Goal: Find specific page/section: Find specific page/section

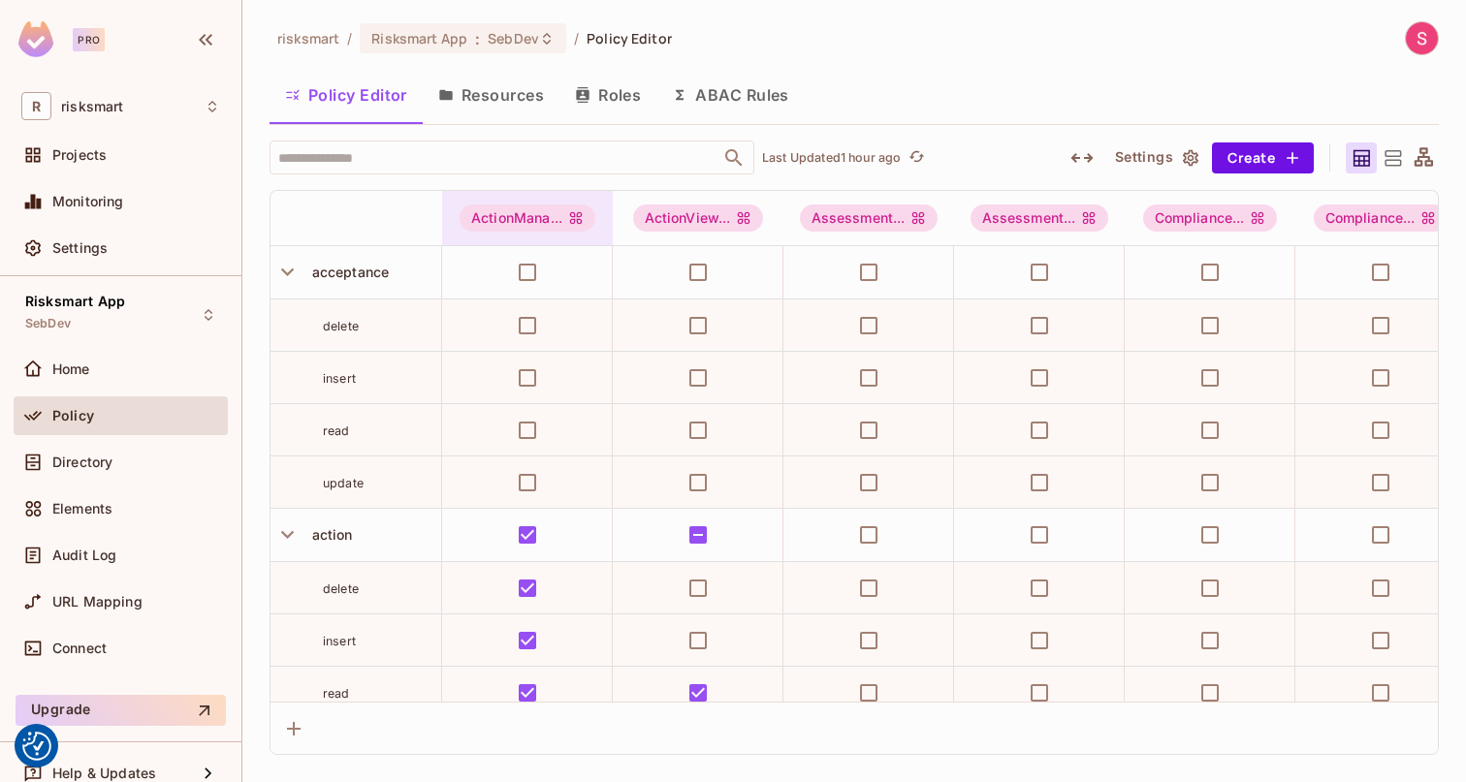
scroll to position [515, 7]
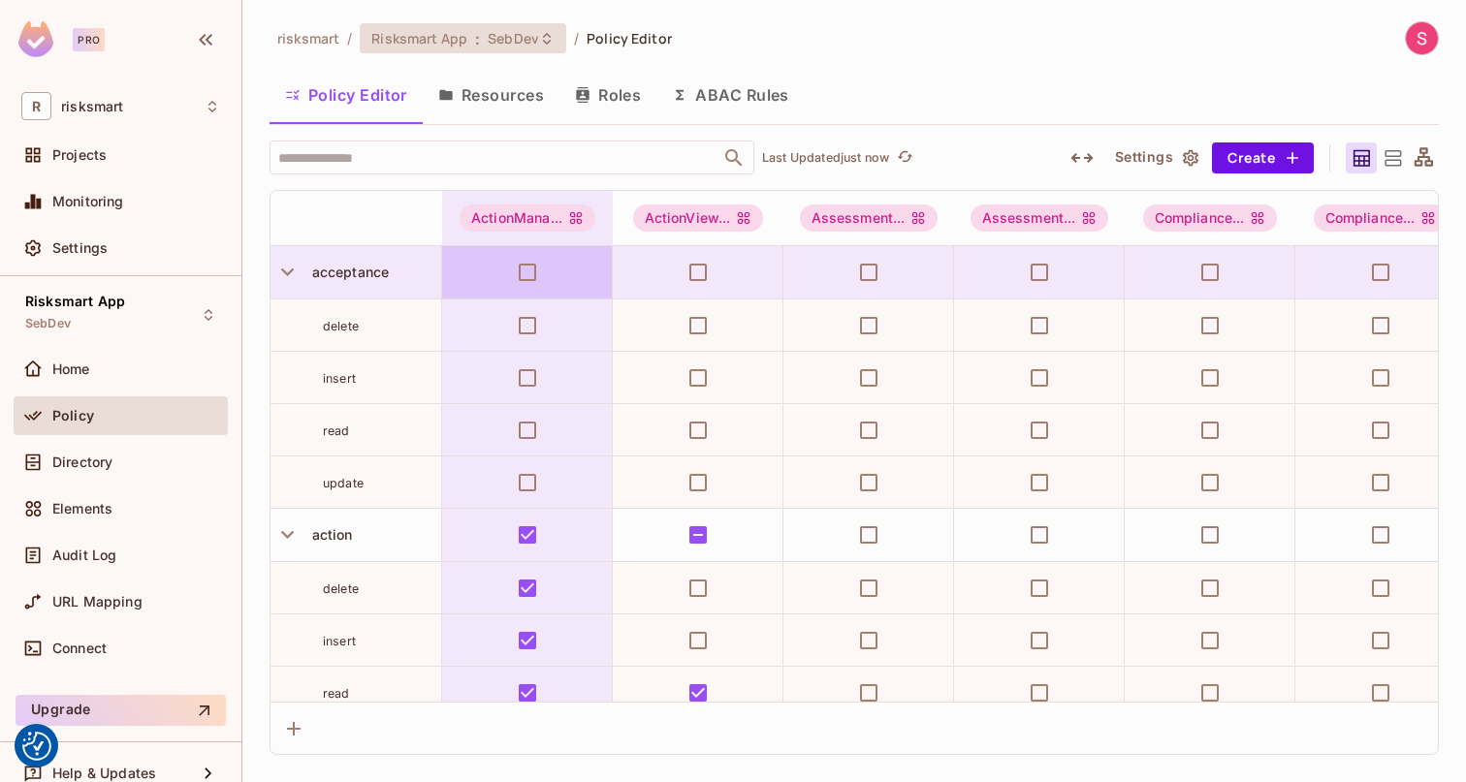
click at [512, 32] on span "SebDev" at bounding box center [513, 38] width 51 height 18
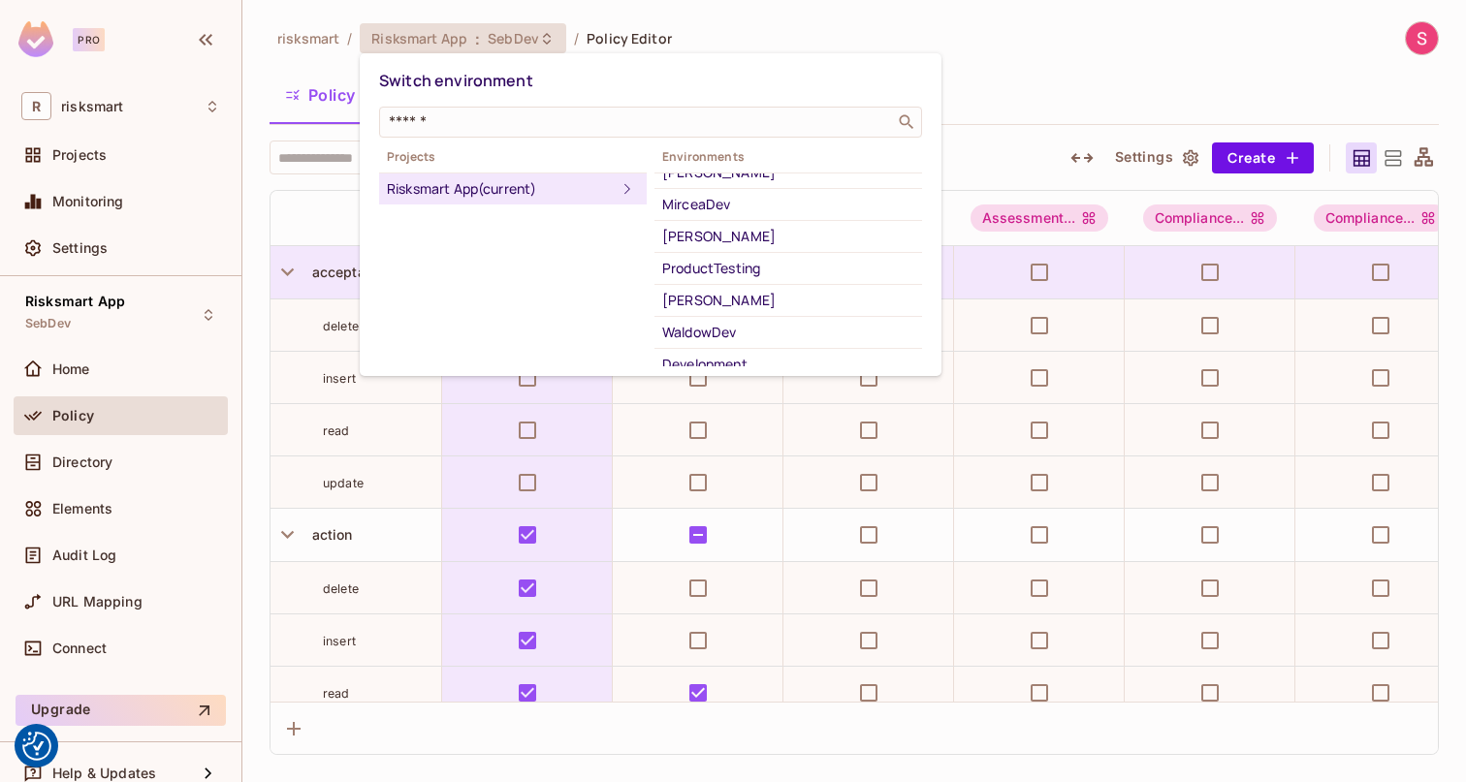
scroll to position [364, 0]
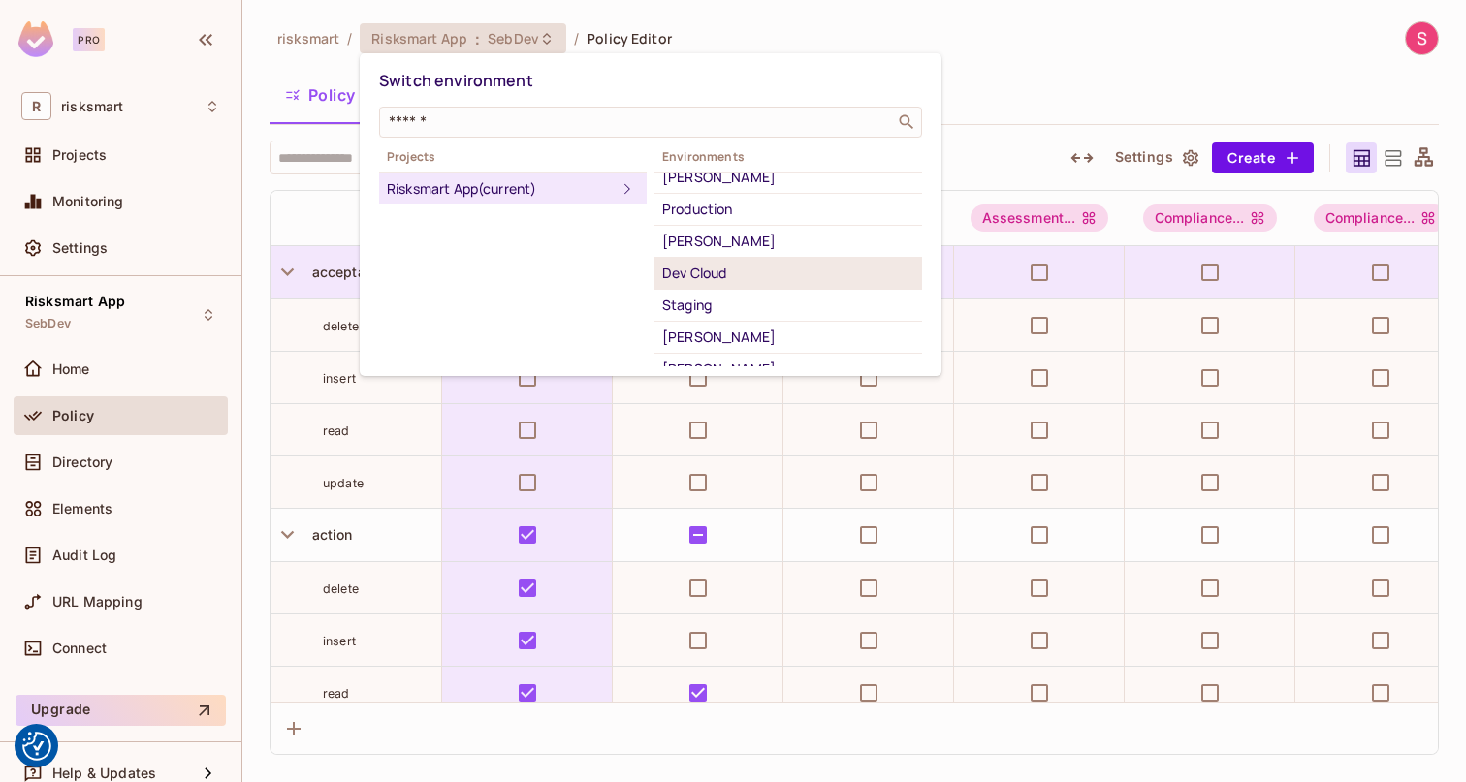
click at [709, 281] on div "Dev Cloud" at bounding box center [788, 273] width 252 height 23
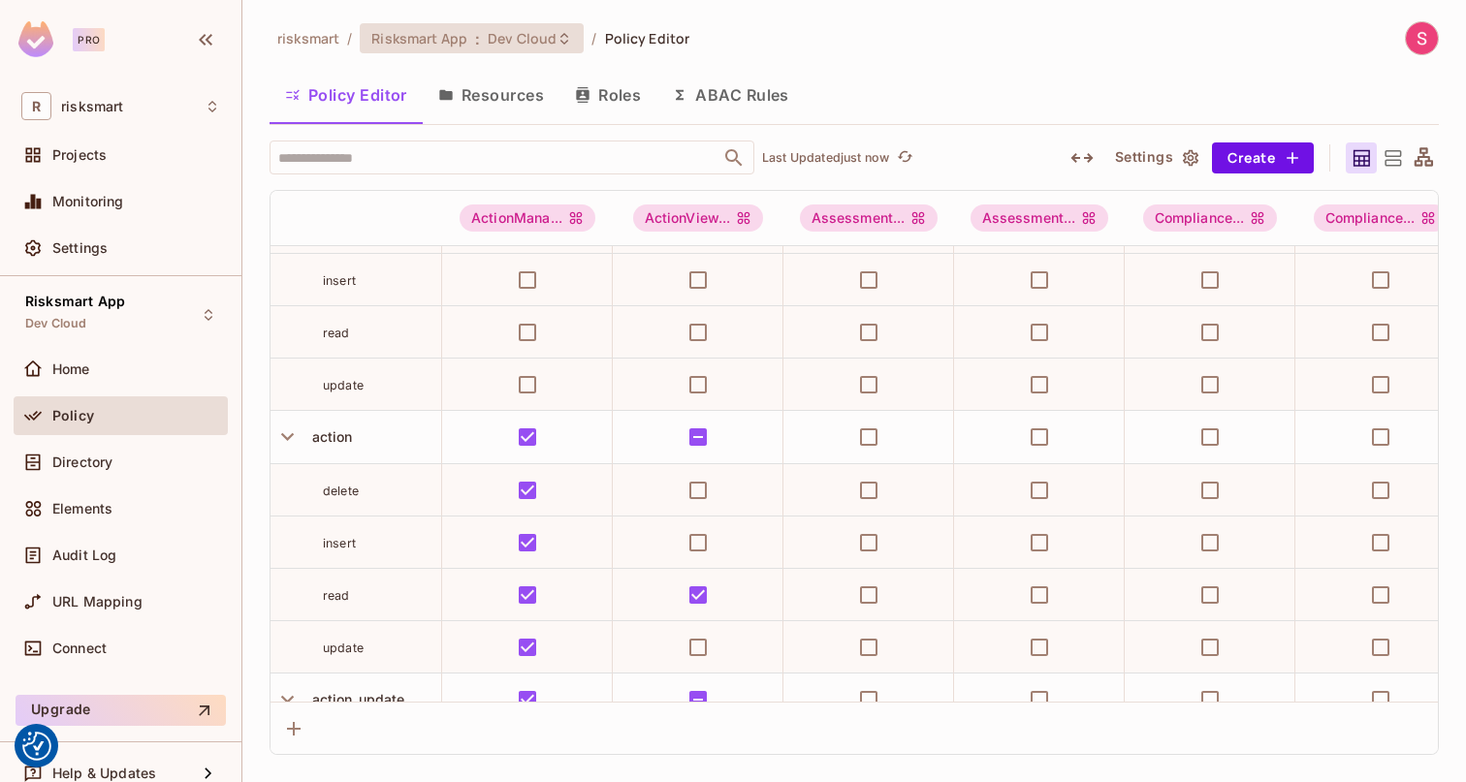
scroll to position [0, 0]
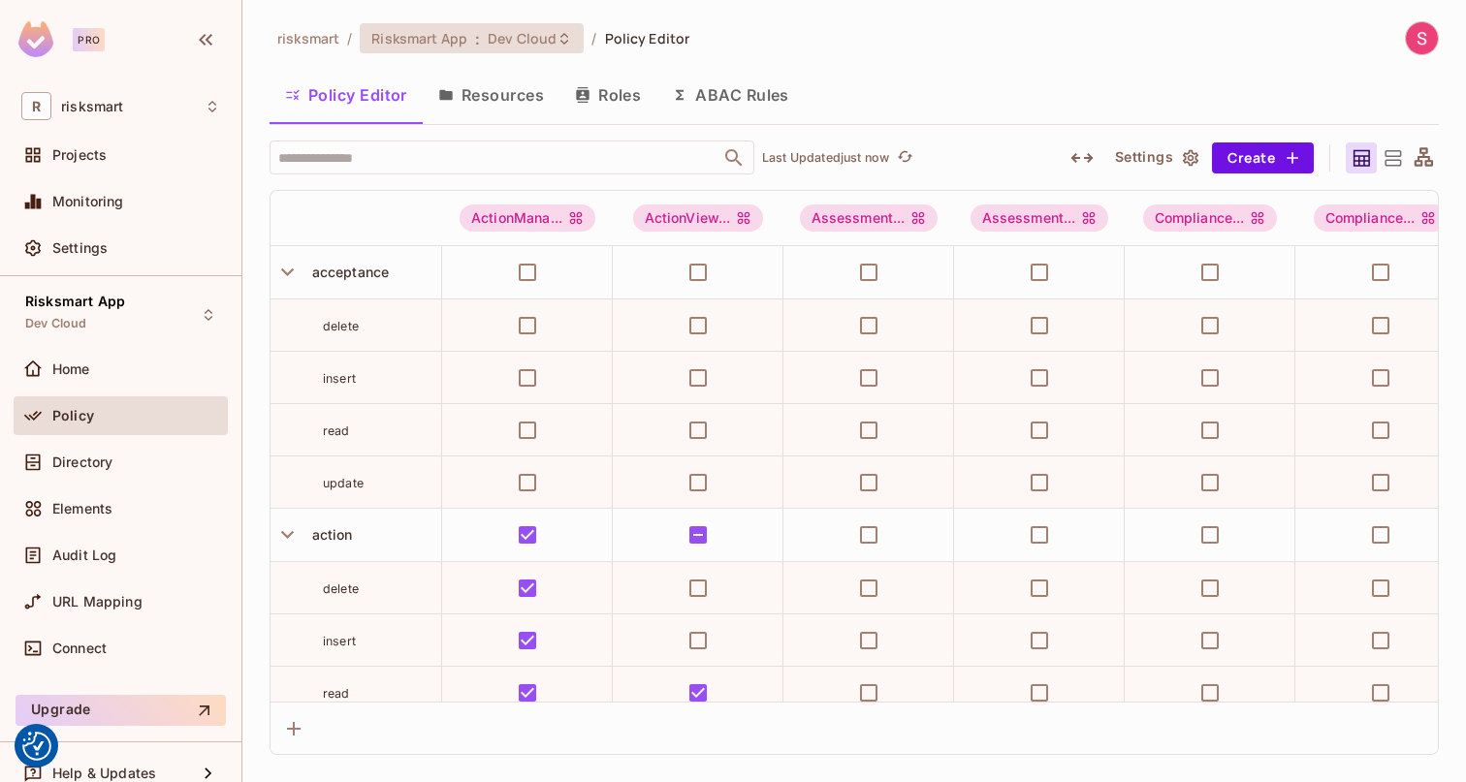
click at [505, 41] on span "Dev Cloud" at bounding box center [522, 38] width 69 height 18
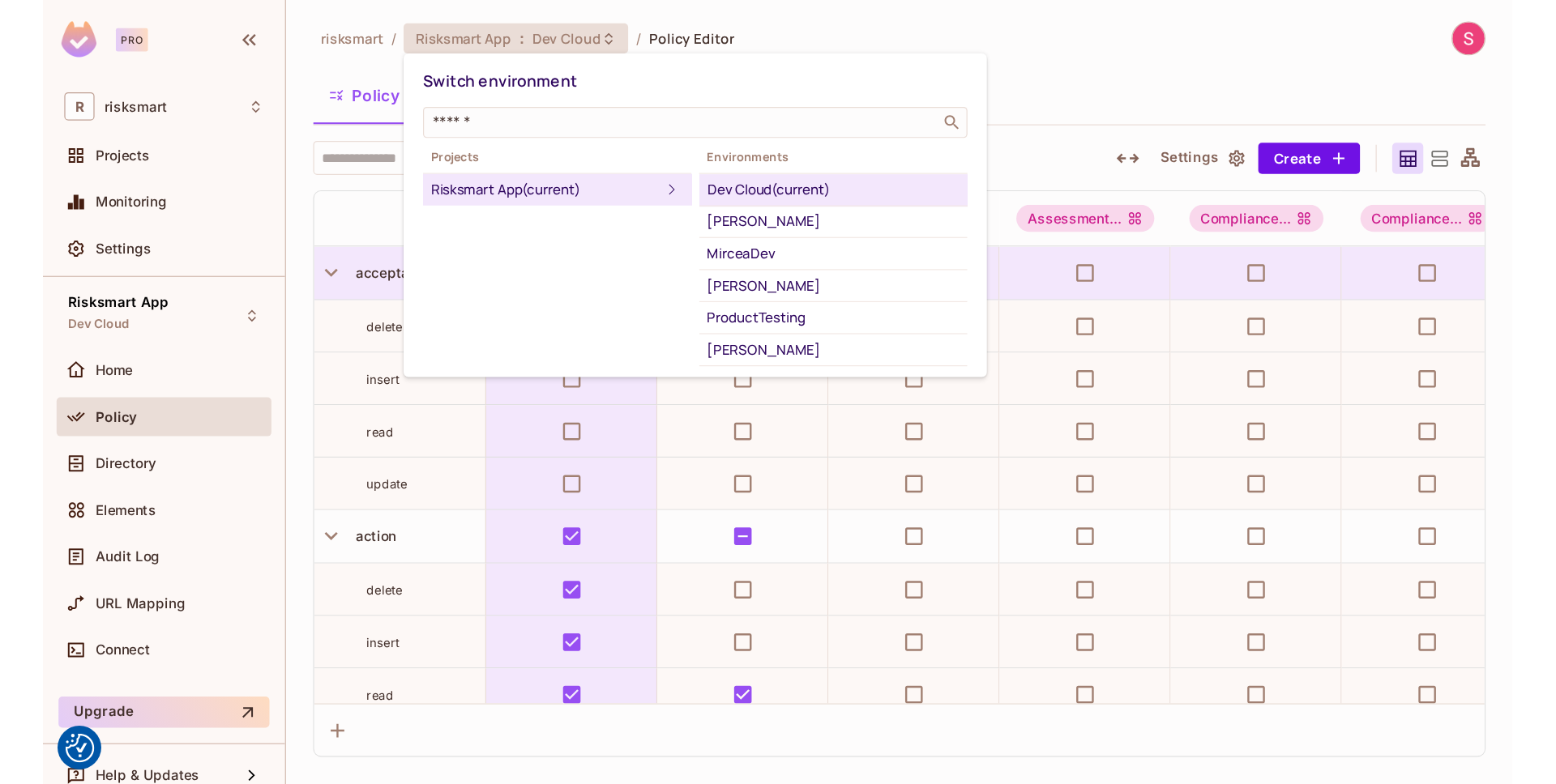
scroll to position [191, 0]
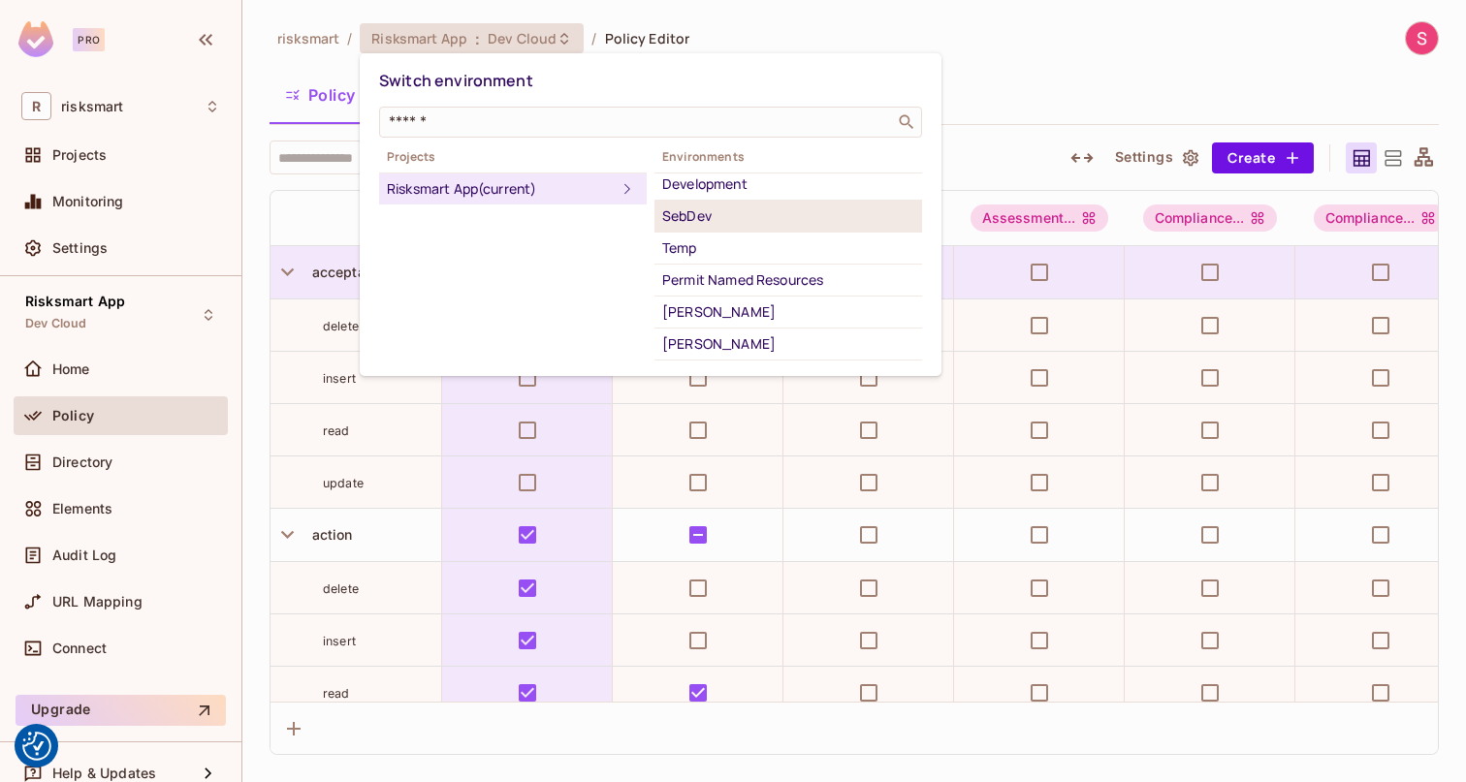
click at [726, 215] on div "SebDev" at bounding box center [788, 216] width 252 height 23
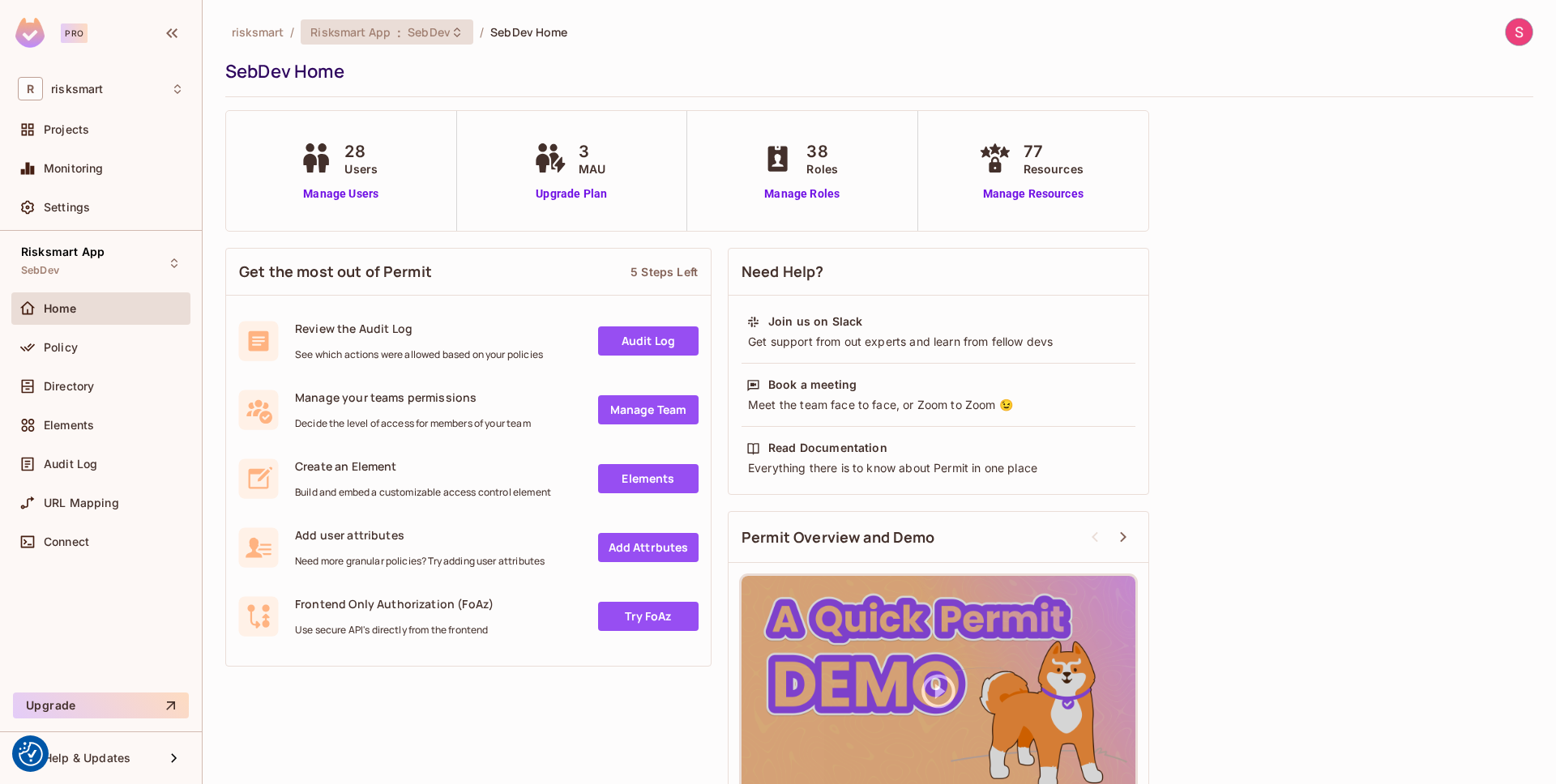
click at [400, 35] on span ":" at bounding box center [399, 33] width 6 height 13
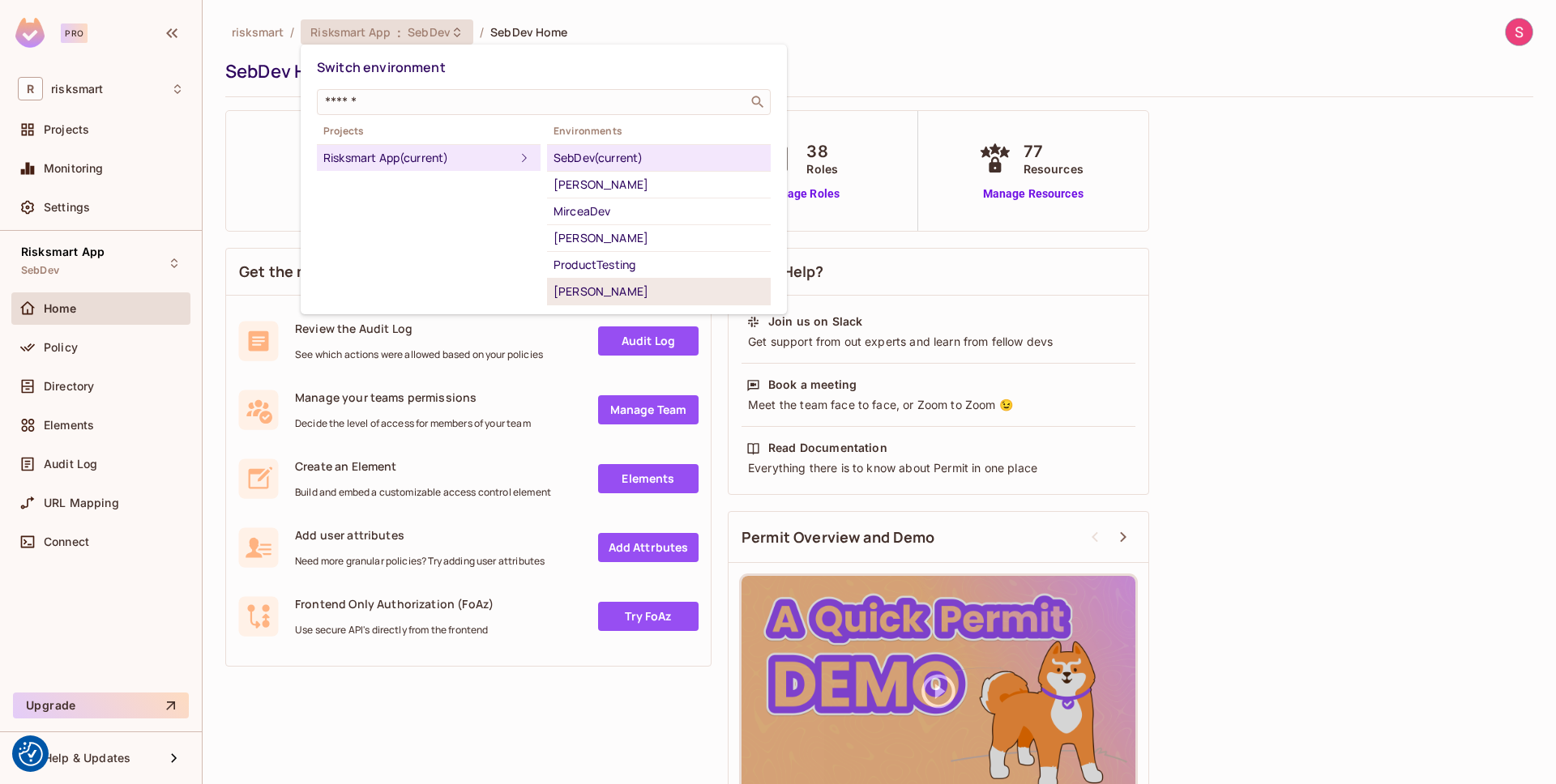
scroll to position [346, 0]
click at [625, 191] on div "Dev Cloud" at bounding box center [659, 186] width 211 height 19
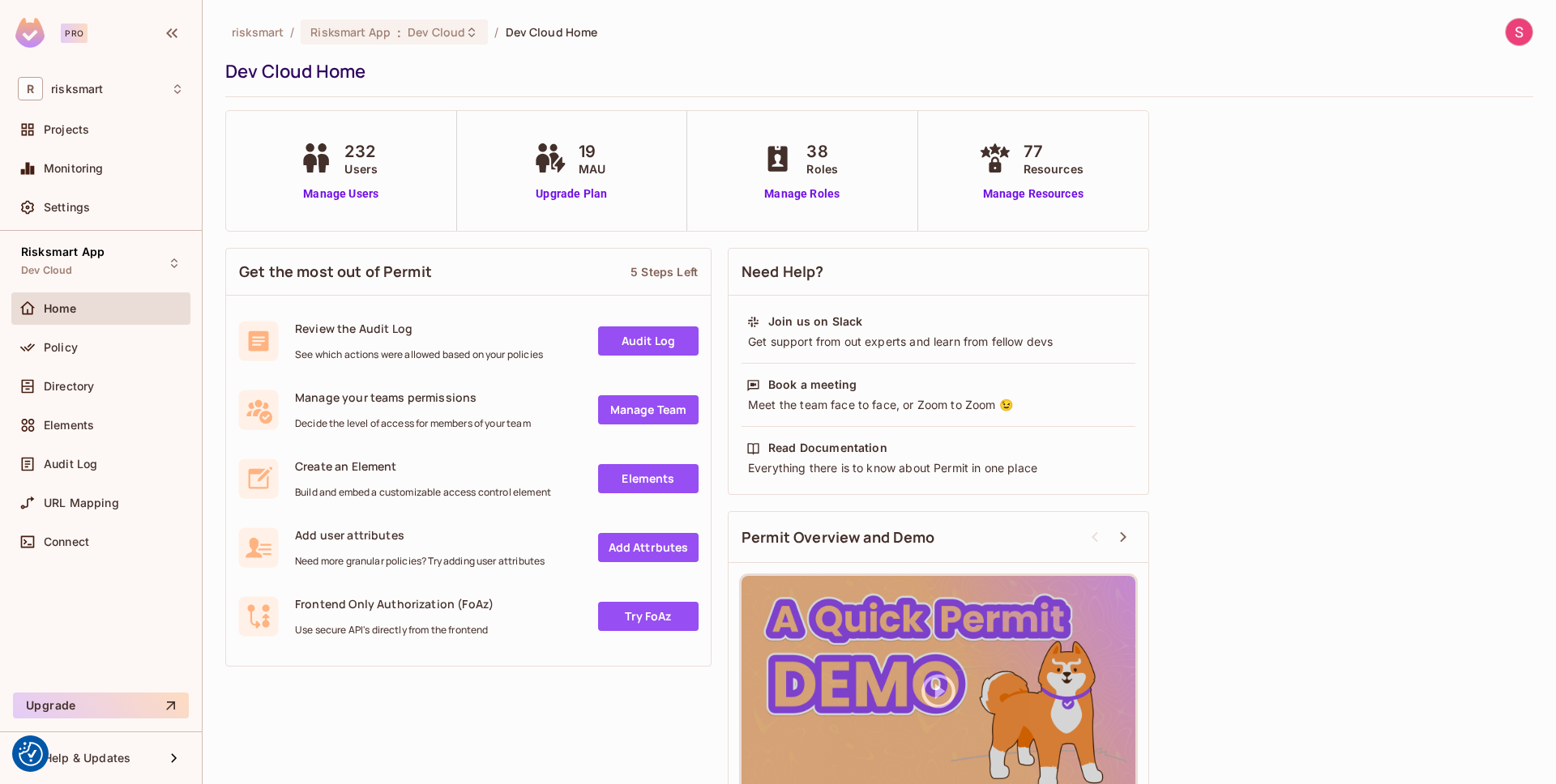
scroll to position [9, 0]
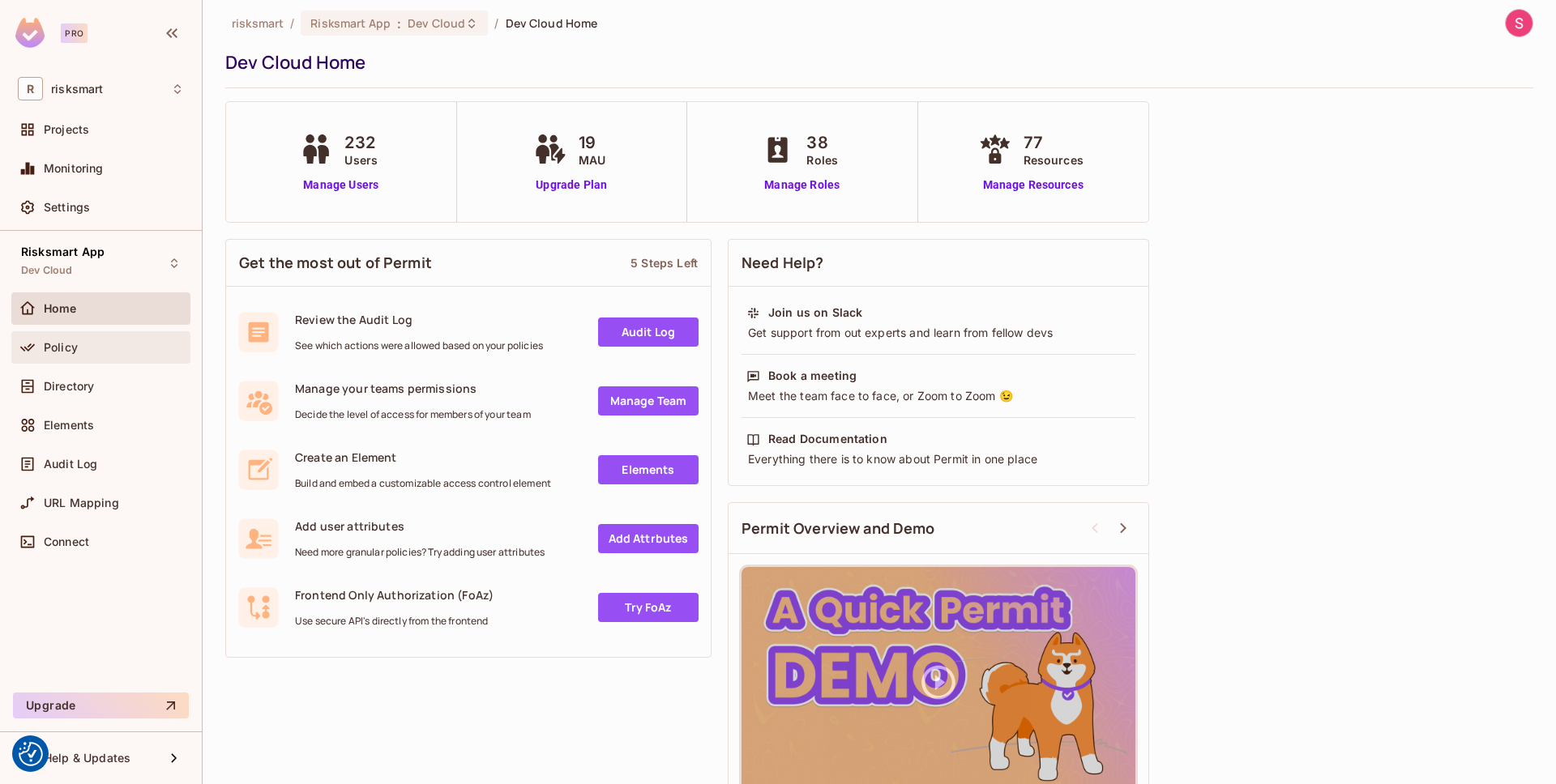
click at [104, 352] on div "Policy" at bounding box center [114, 348] width 140 height 13
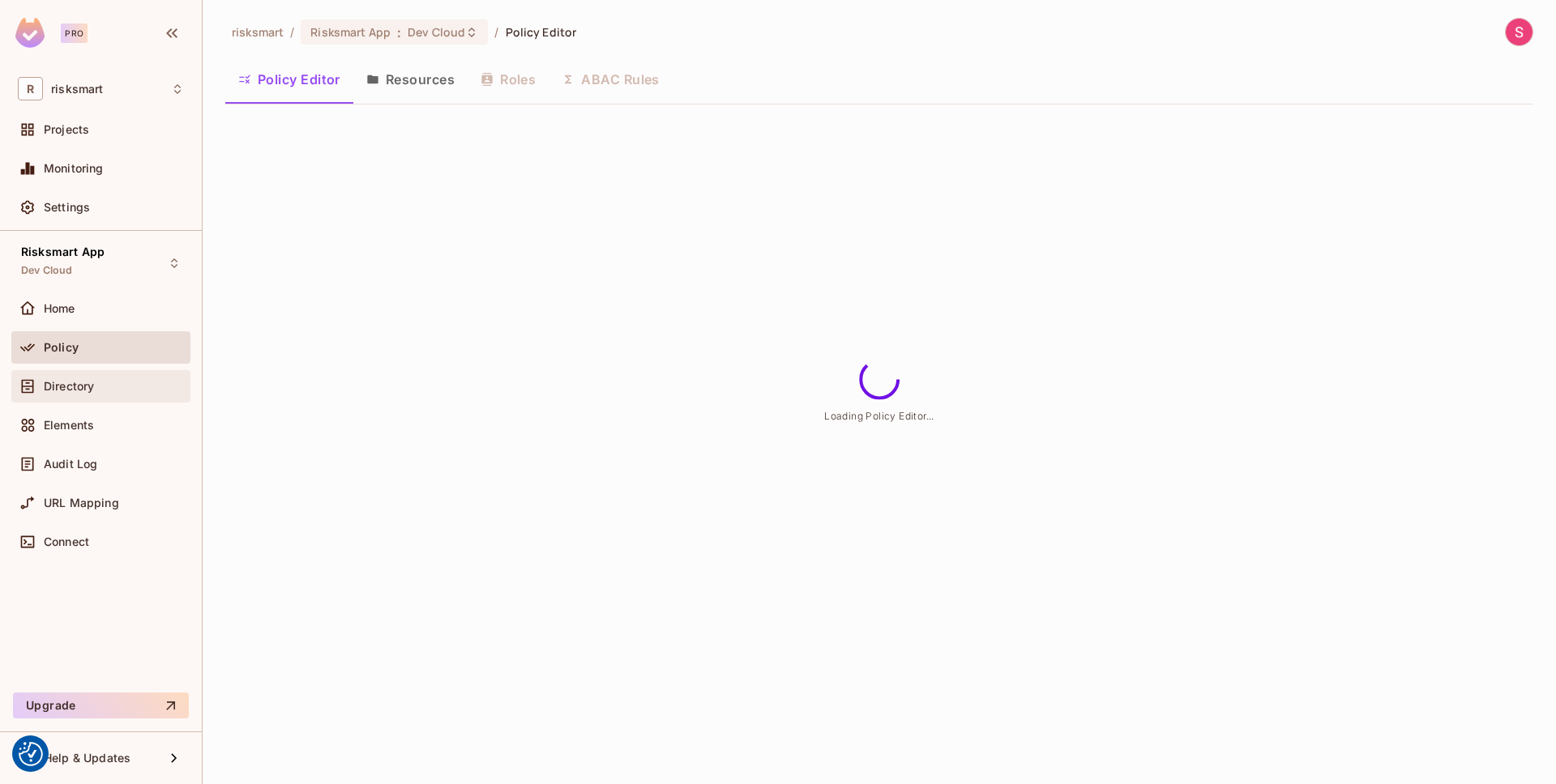
click at [83, 385] on span "Directory" at bounding box center [69, 387] width 50 height 13
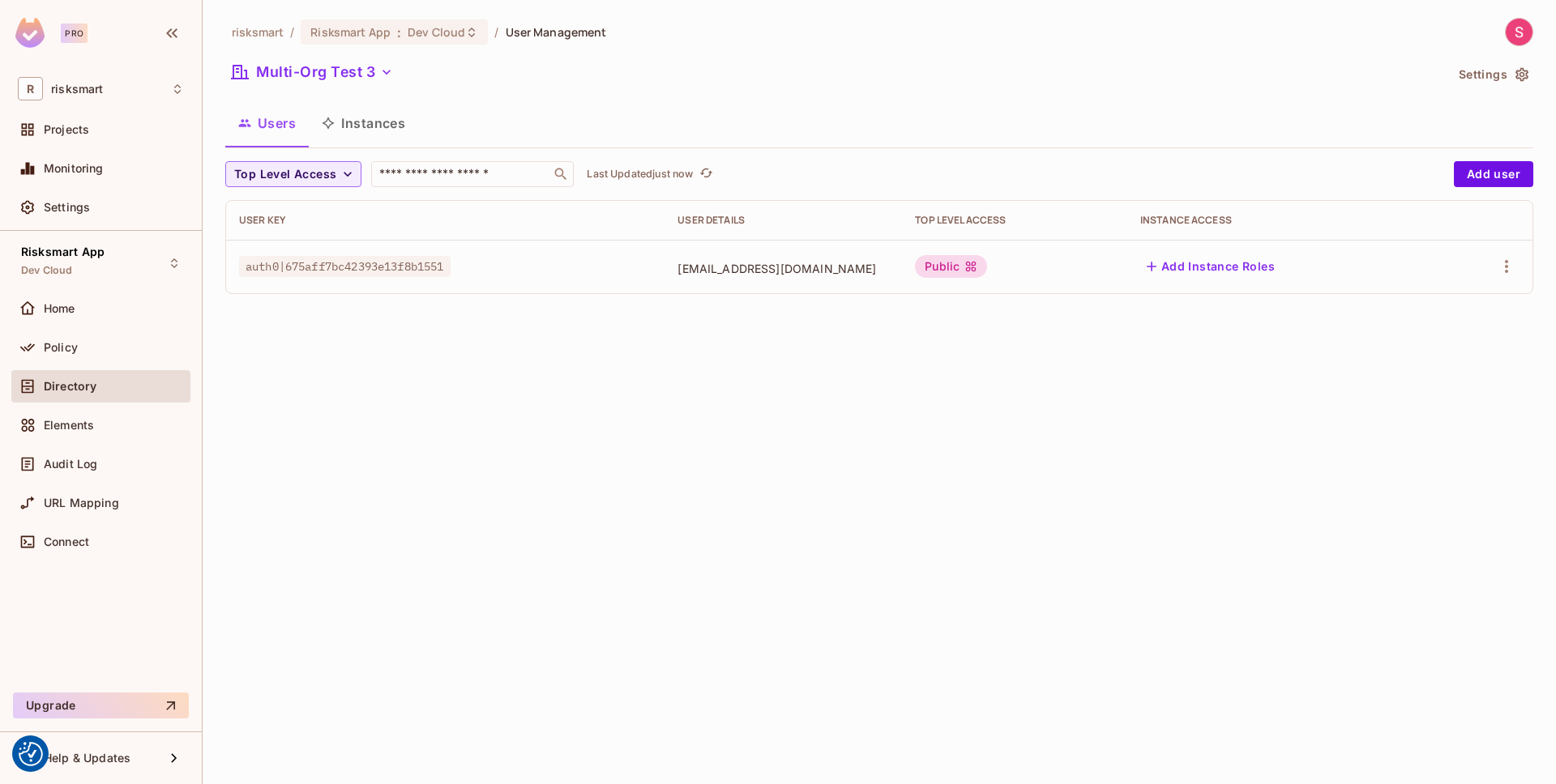
click at [270, 134] on button "Users" at bounding box center [267, 123] width 84 height 40
click at [330, 73] on button "Multi-Org Test 3" at bounding box center [312, 72] width 174 height 26
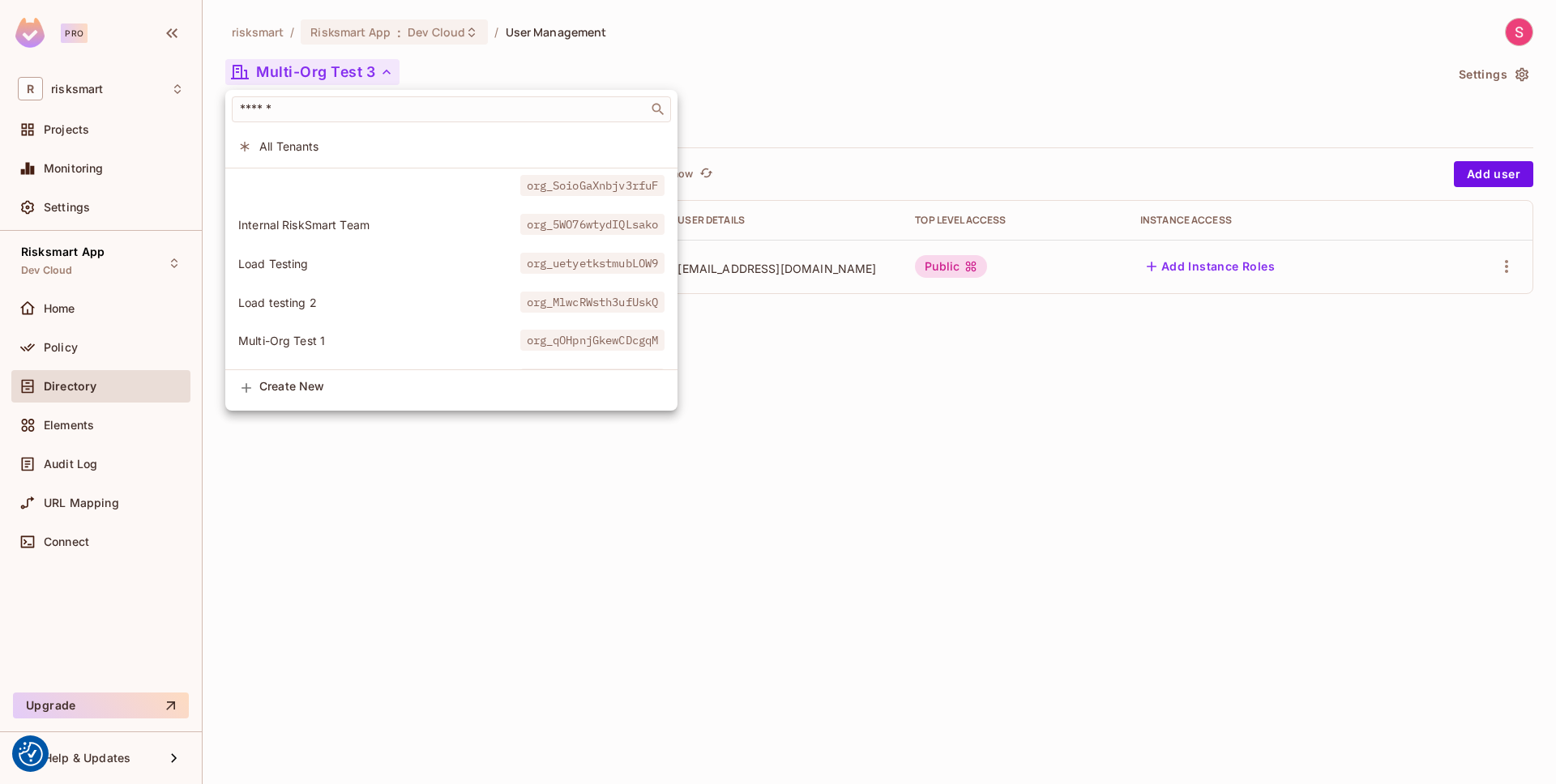
click at [360, 543] on div at bounding box center [778, 392] width 1556 height 784
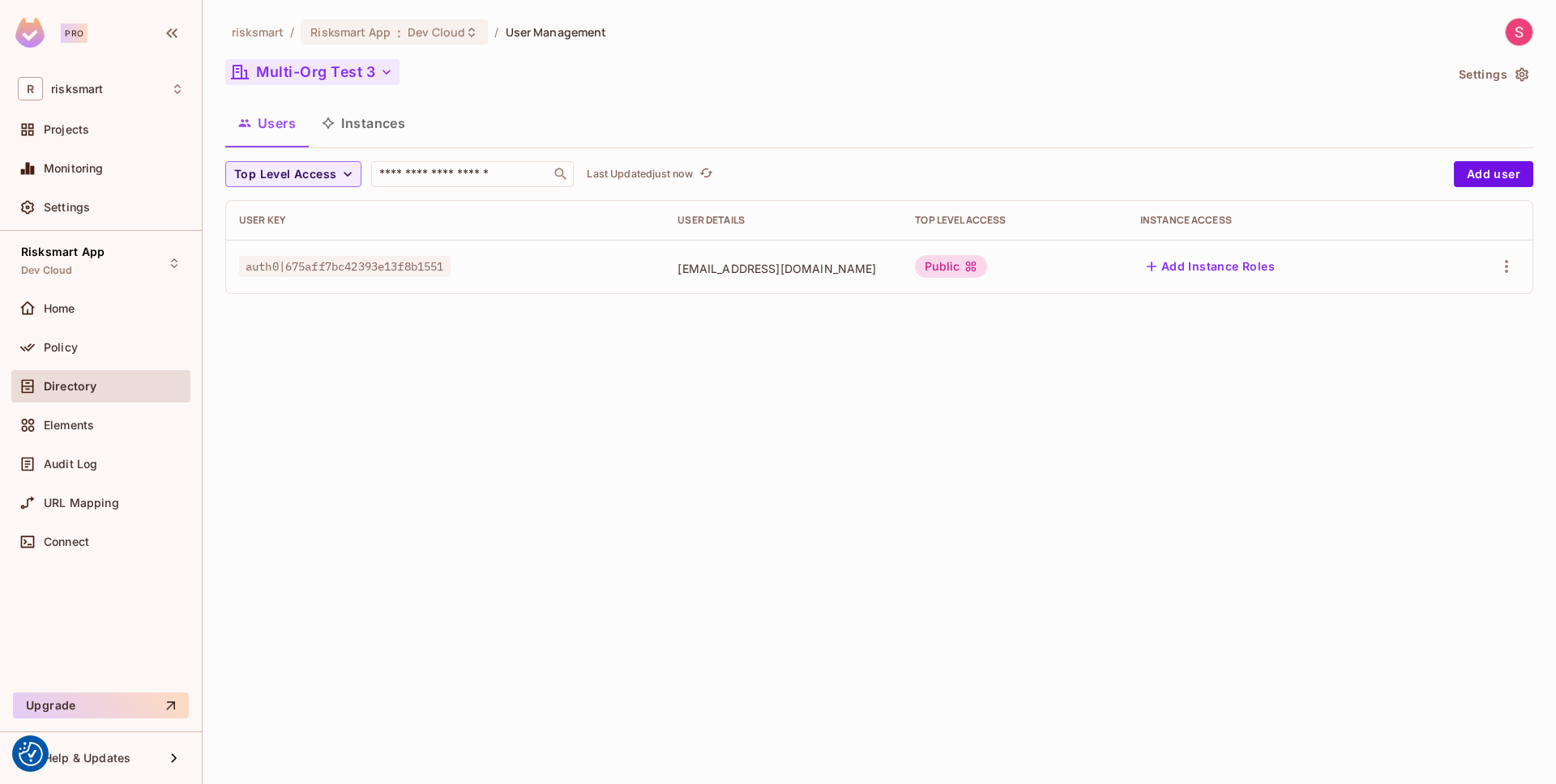
click at [338, 66] on button "Multi-Org Test 3" at bounding box center [312, 72] width 174 height 26
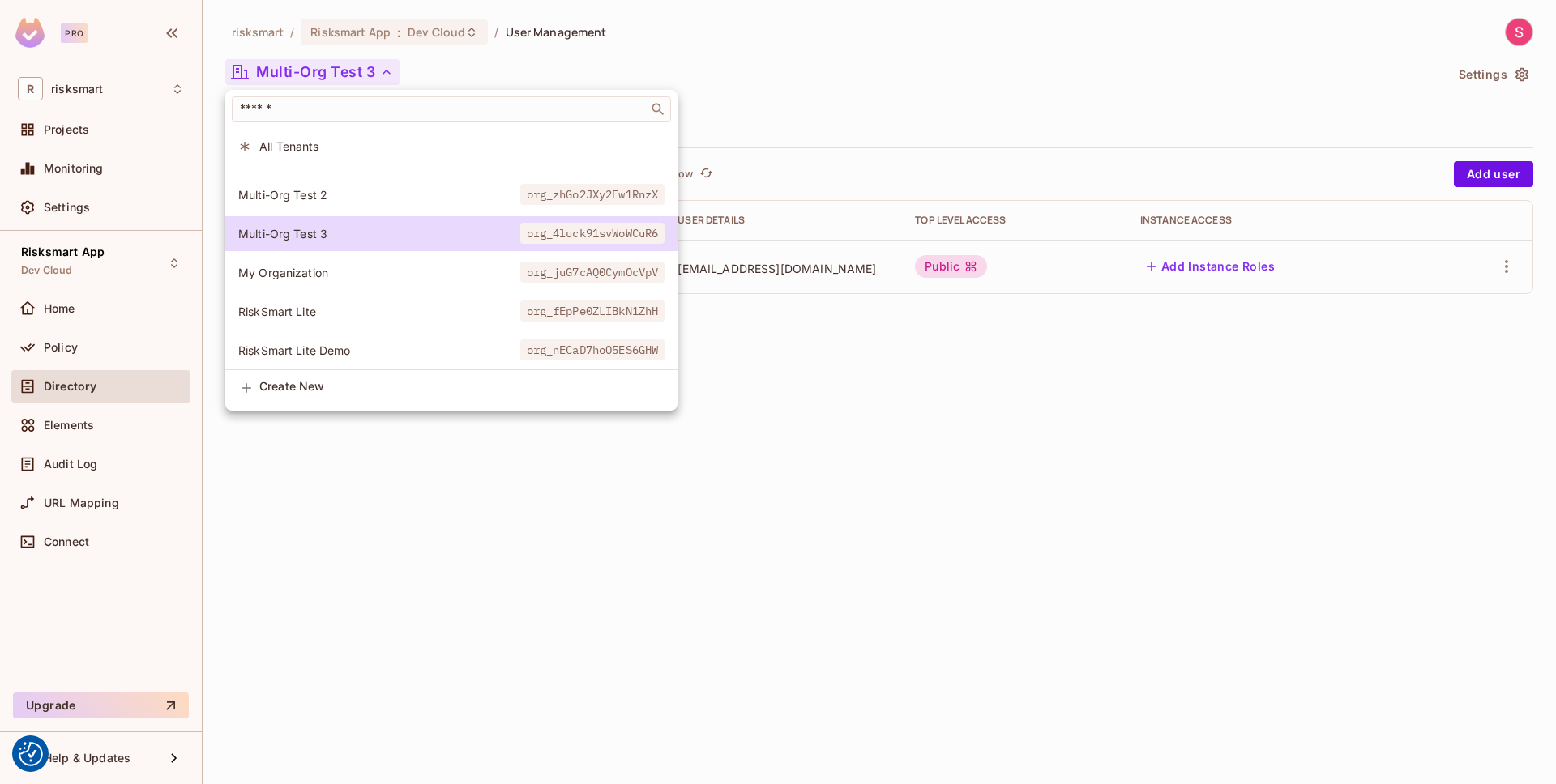
scroll to position [420, 0]
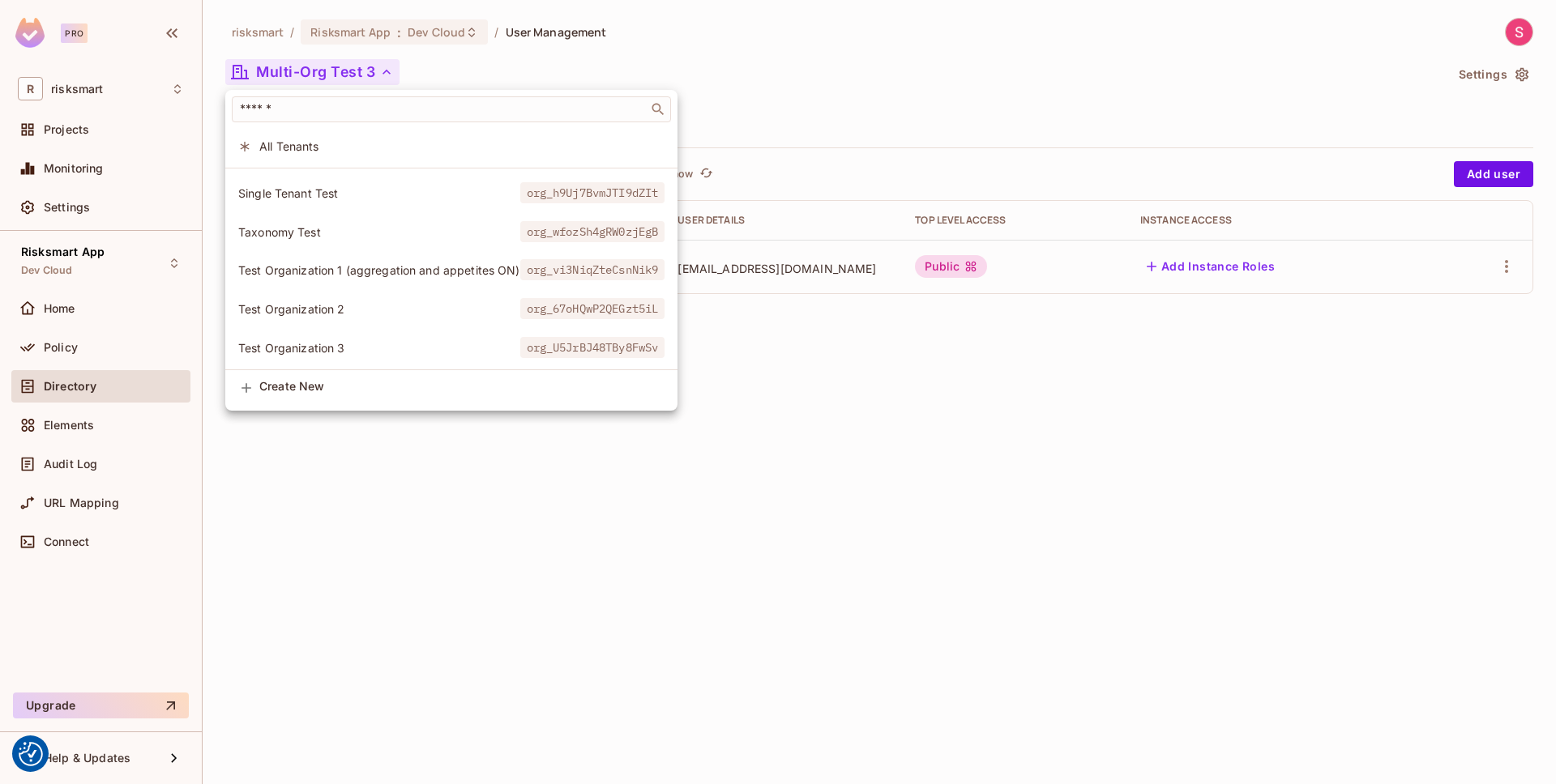
click at [269, 367] on div "org_SoioGaXnbjv3rfuF Internal RiskSmart Team org_5WO76wtydIQLsako Load Testing …" at bounding box center [451, 269] width 452 height 202
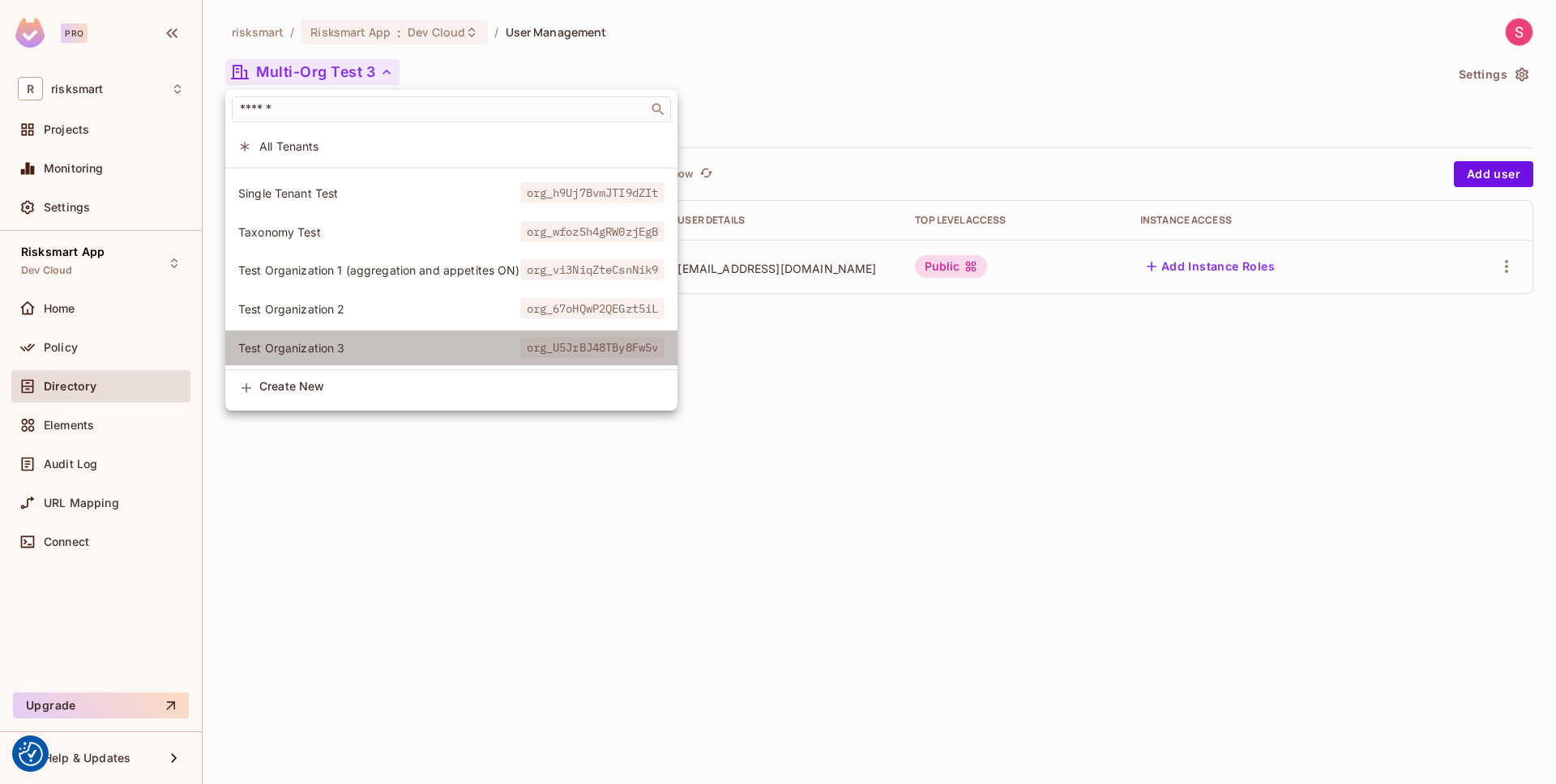
click at [283, 350] on span "Test Organization 3" at bounding box center [379, 348] width 282 height 15
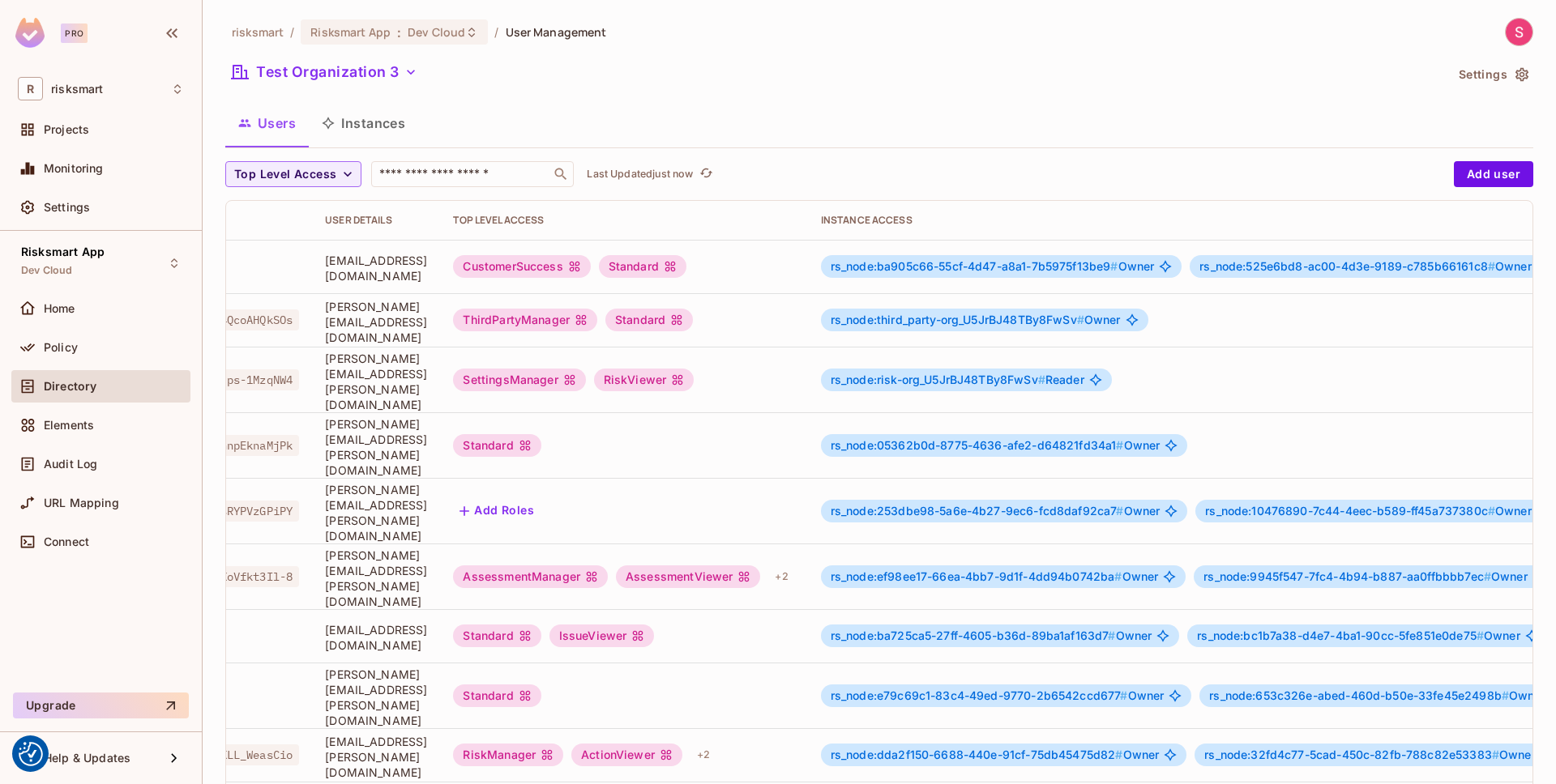
scroll to position [0, 0]
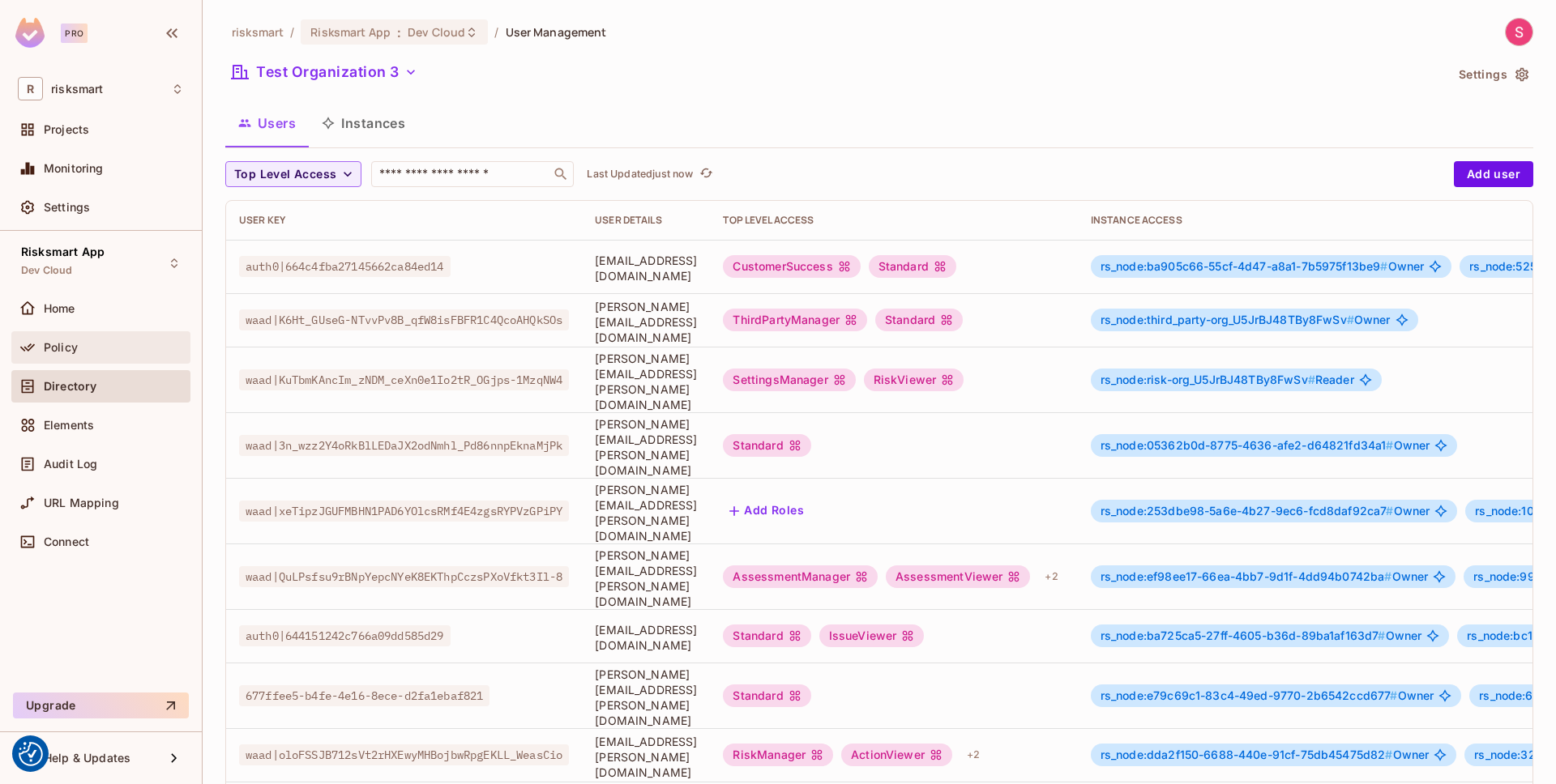
click at [91, 351] on div "Policy" at bounding box center [114, 348] width 140 height 13
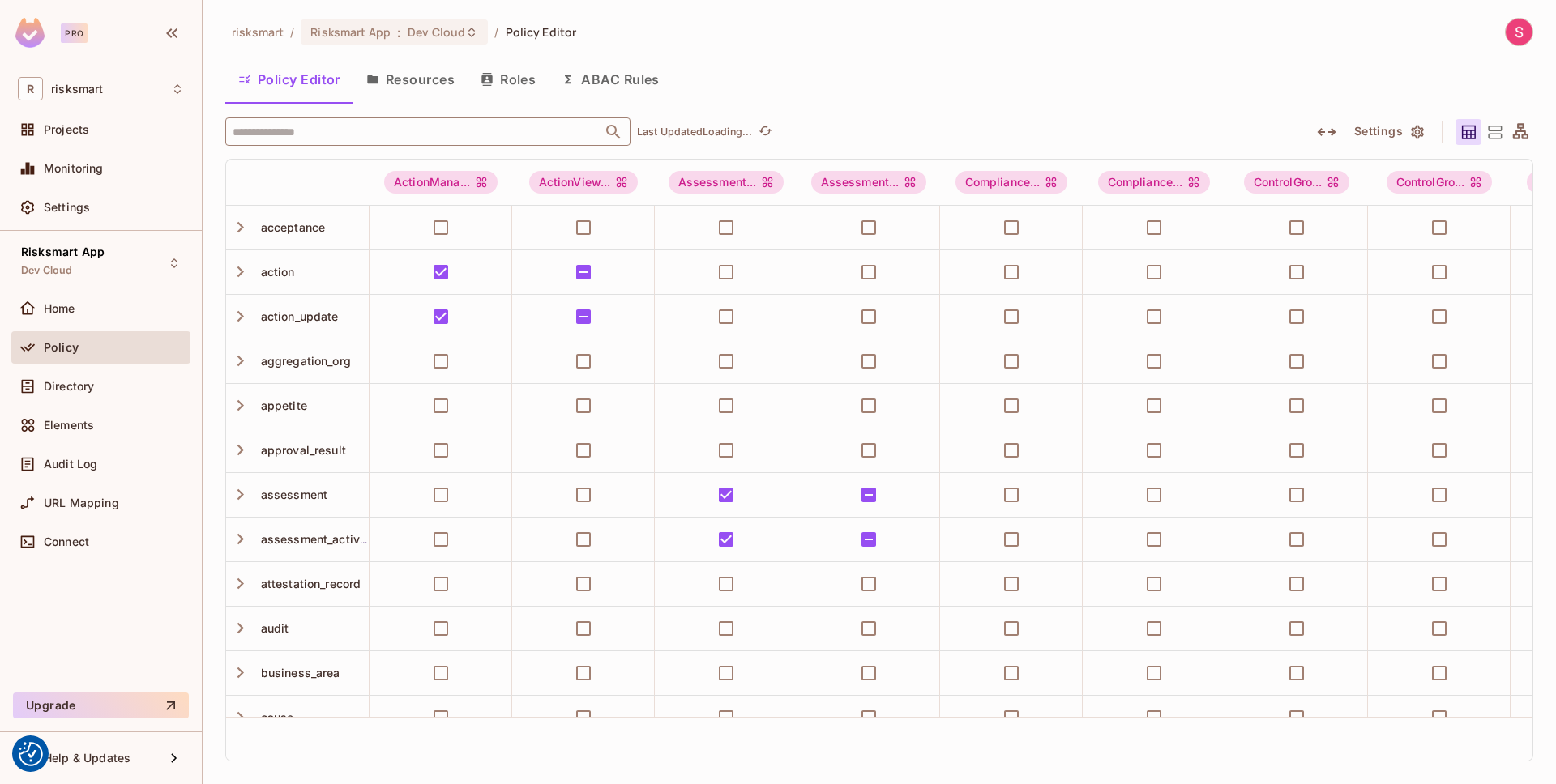
click at [411, 133] on input "text" at bounding box center [413, 132] width 370 height 28
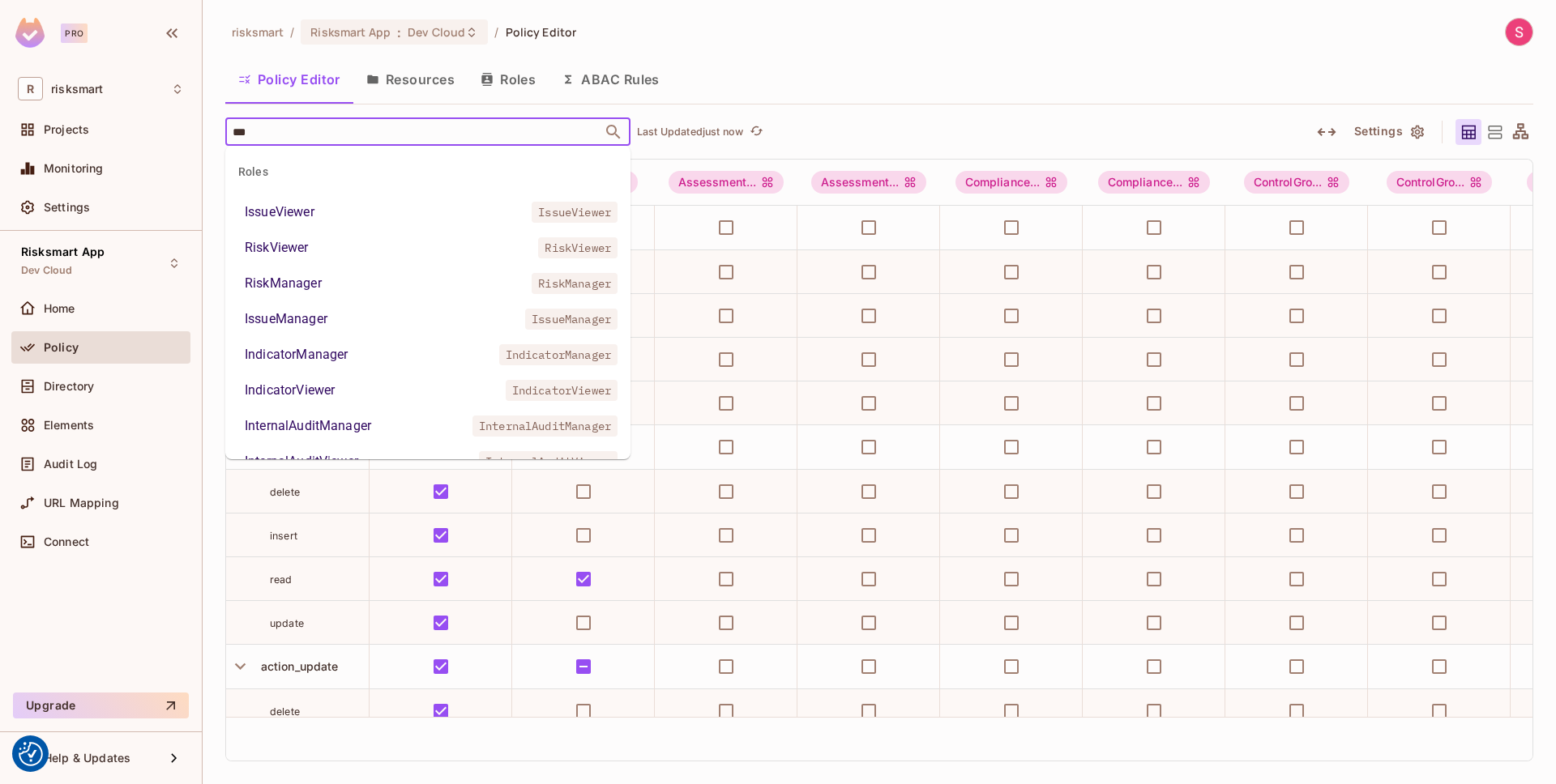
type input "****"
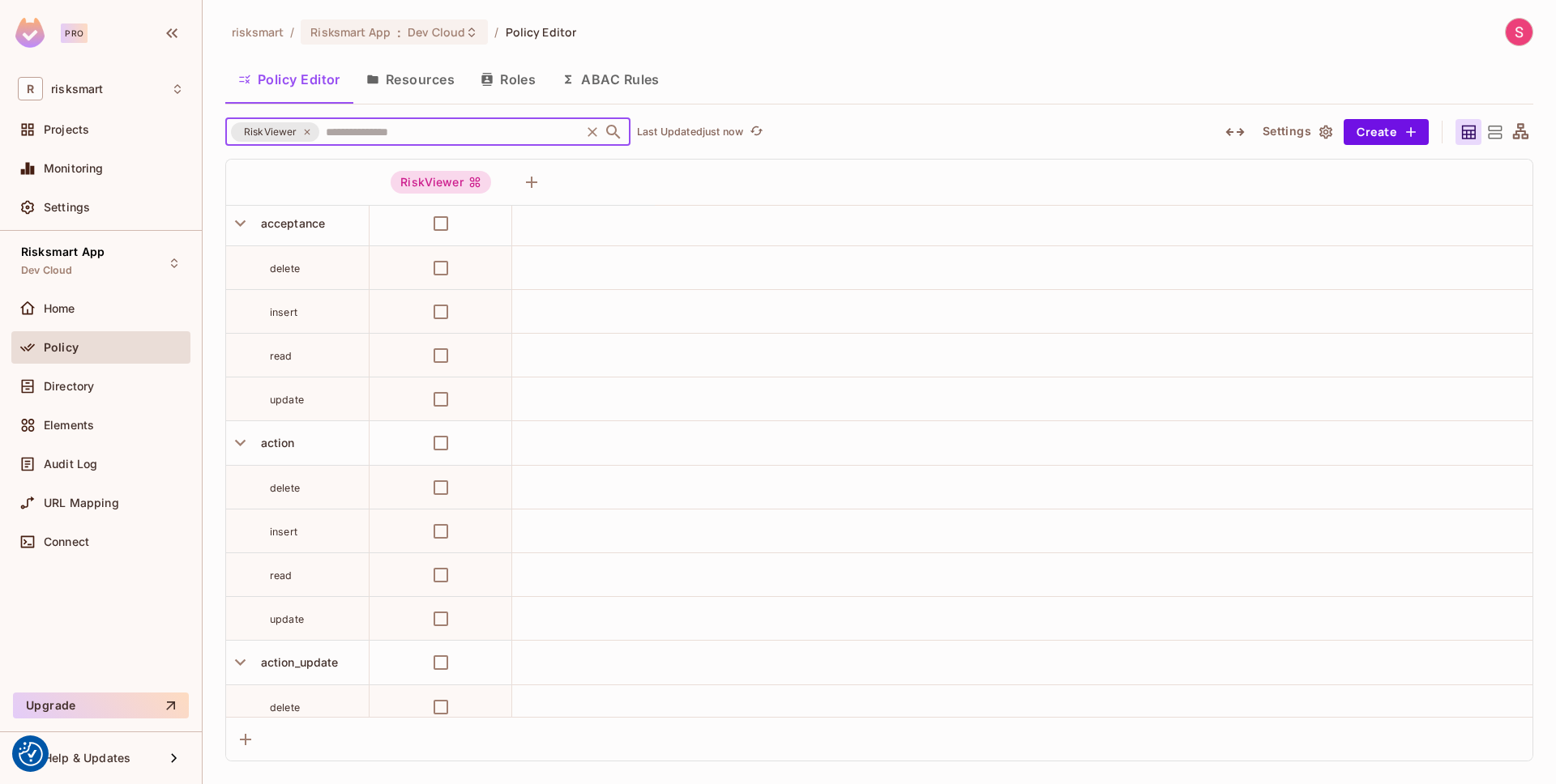
scroll to position [3, 0]
click at [1492, 133] on icon at bounding box center [1495, 132] width 13 height 13
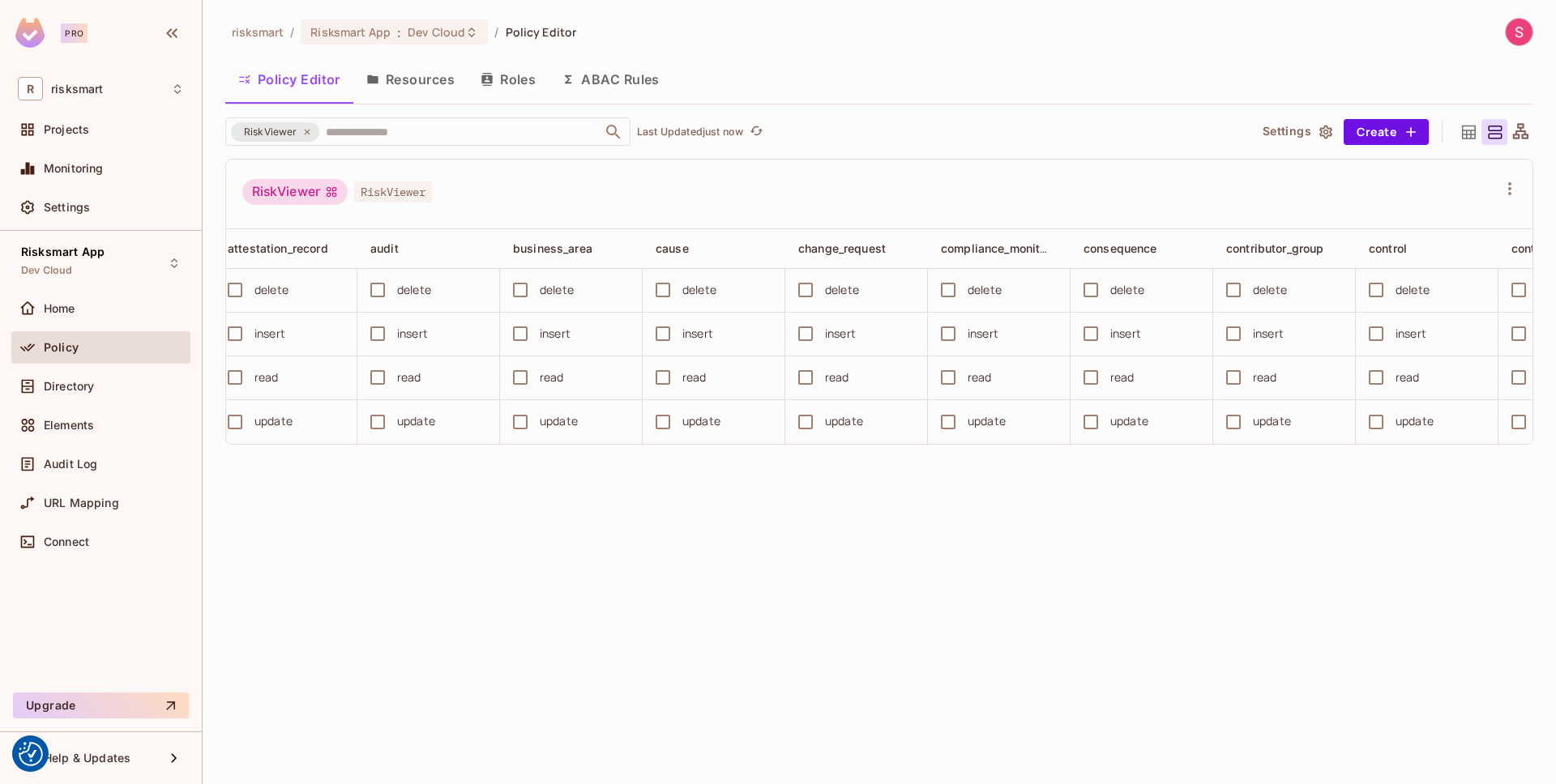
scroll to position [0, 0]
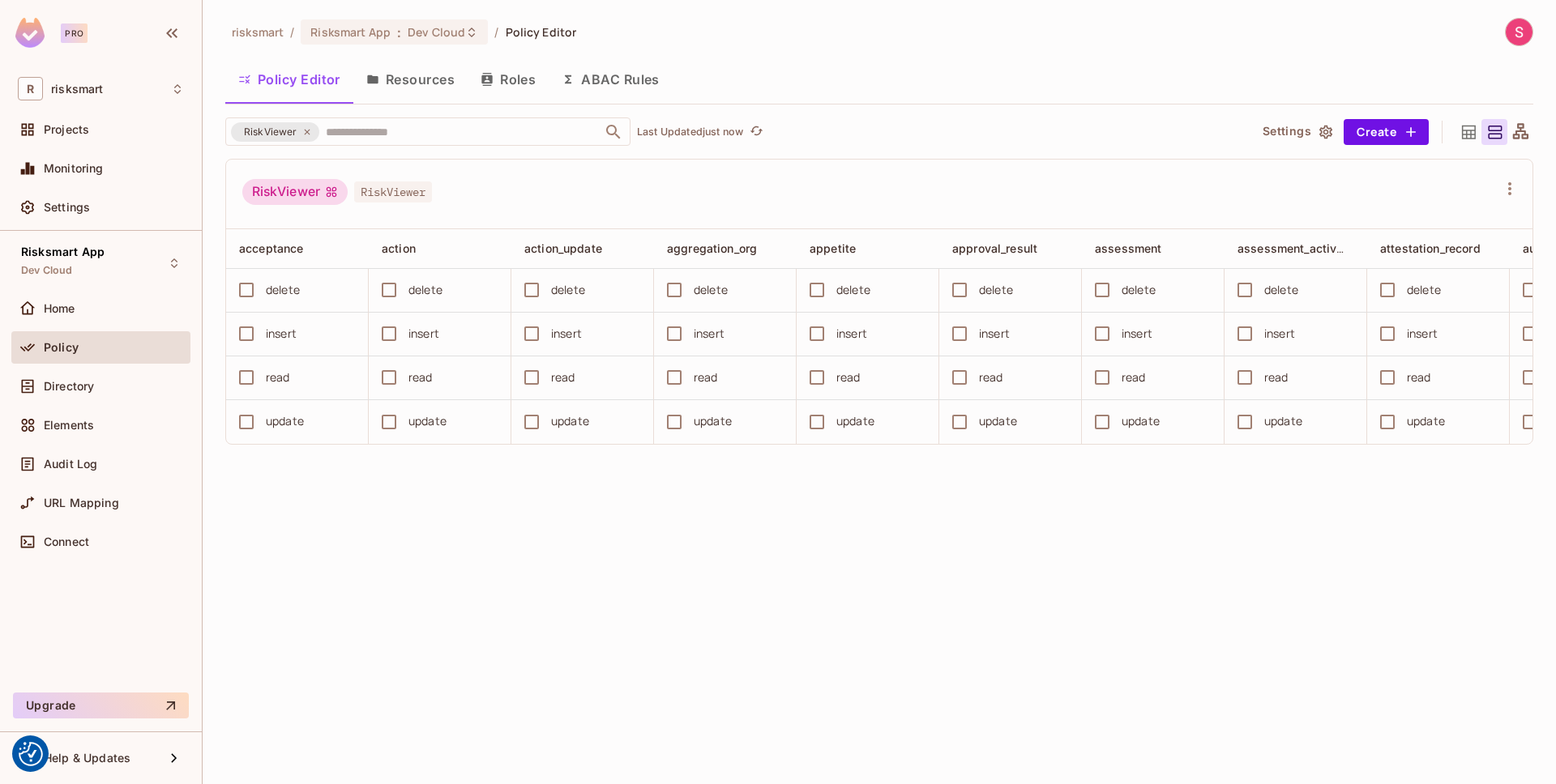
click at [1474, 135] on icon at bounding box center [1469, 132] width 20 height 20
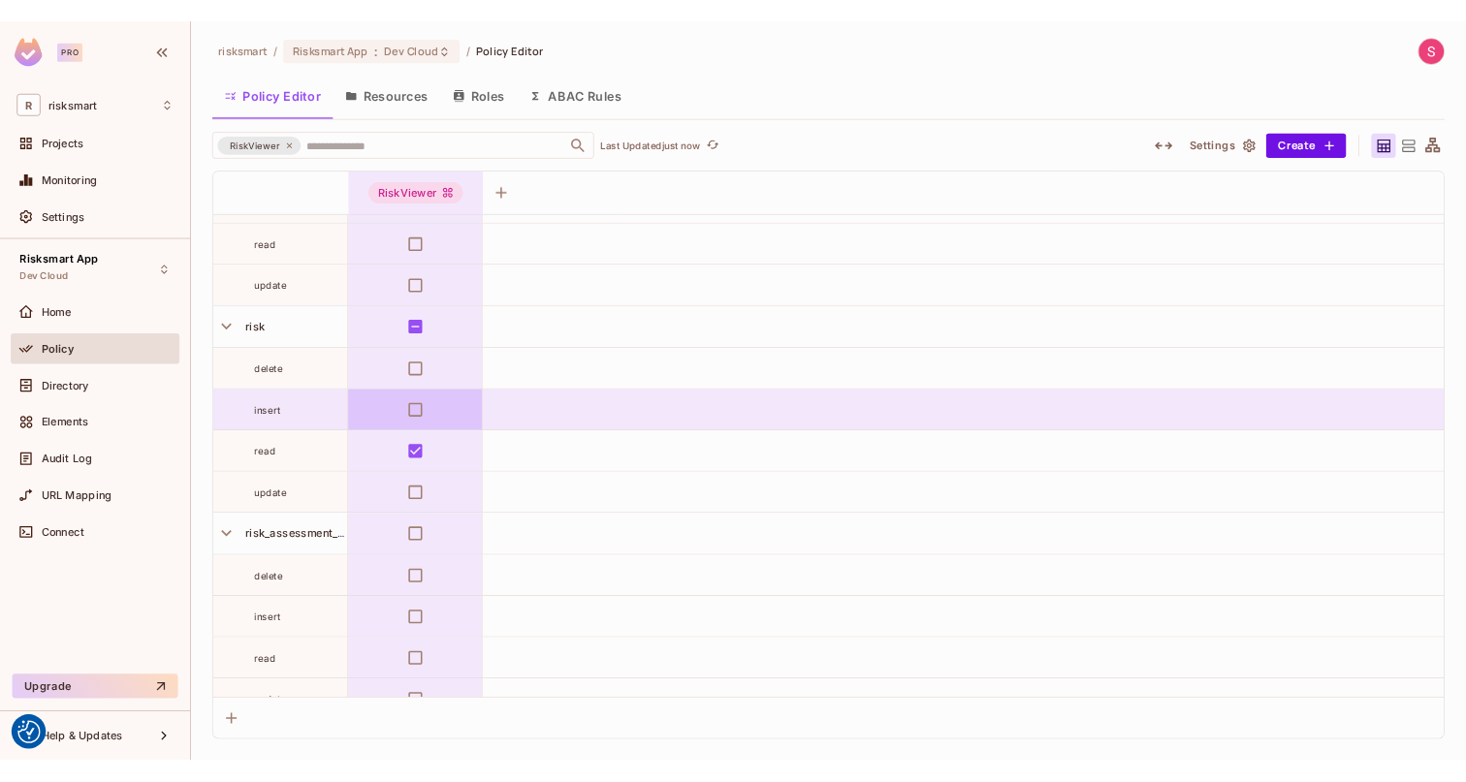
scroll to position [14872, 0]
